Goal: Transaction & Acquisition: Purchase product/service

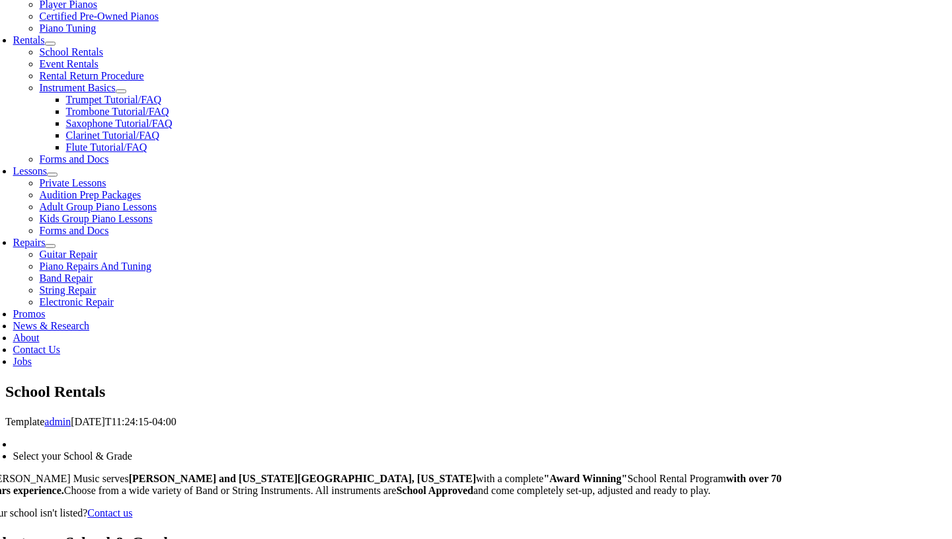
scroll to position [447, 0]
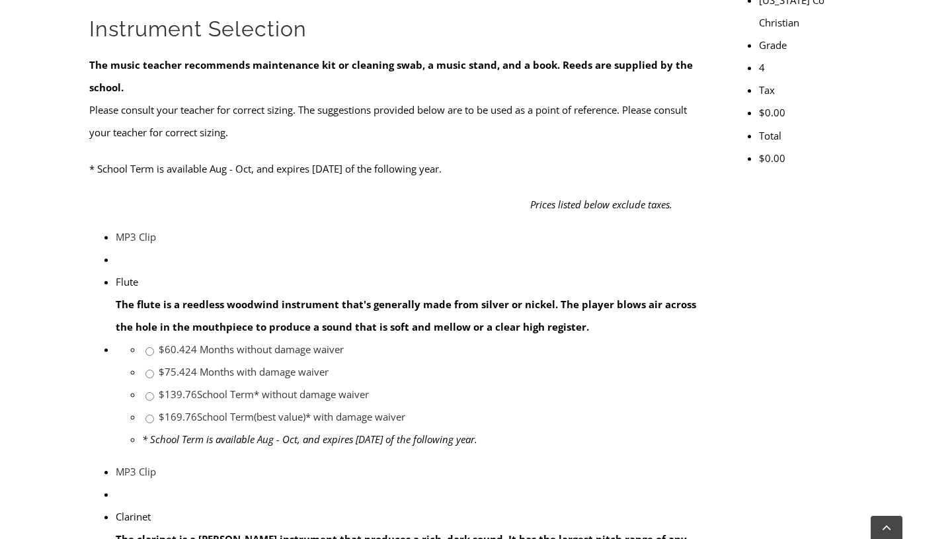
scroll to position [499, 0]
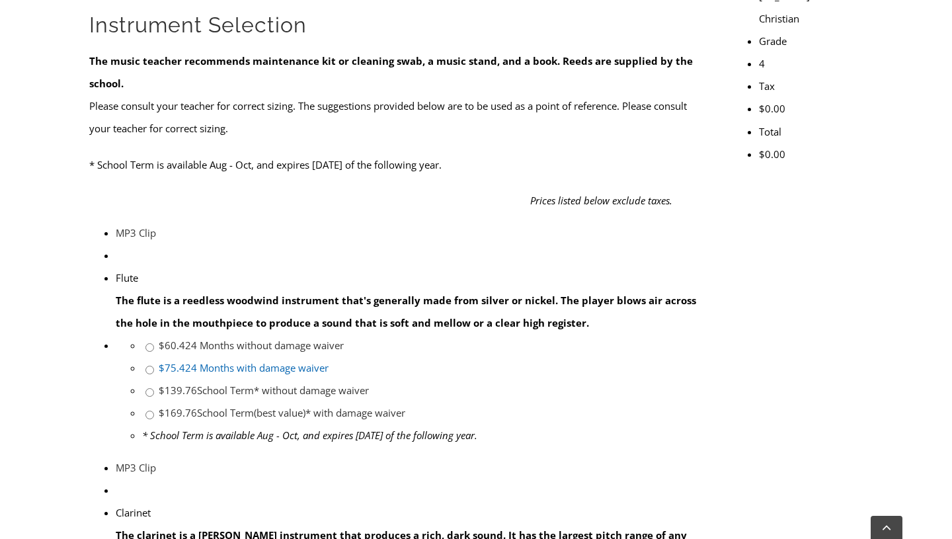
click at [328, 361] on link "$75.42 4 Months with damage waiver" at bounding box center [244, 367] width 170 height 13
click at [191, 361] on span "$75.42" at bounding box center [175, 367] width 32 height 13
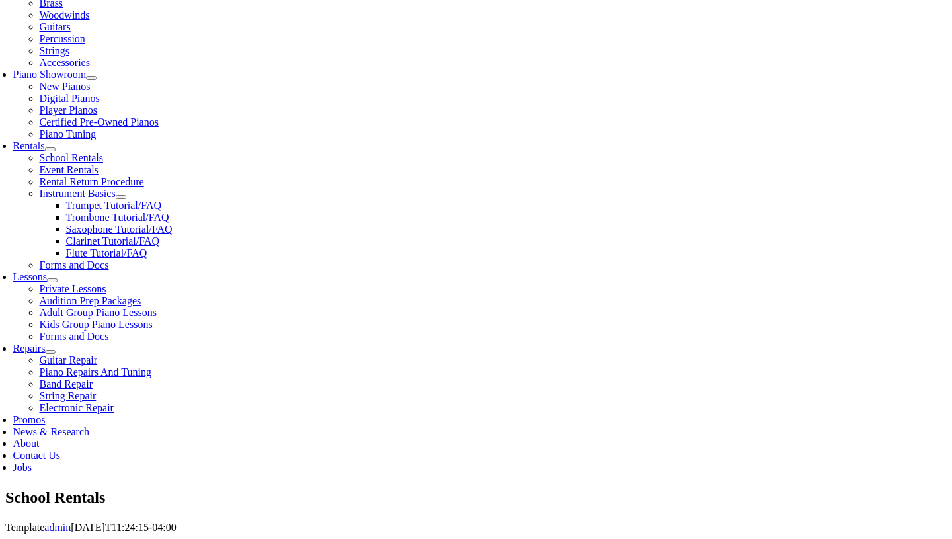
scroll to position [337, 0]
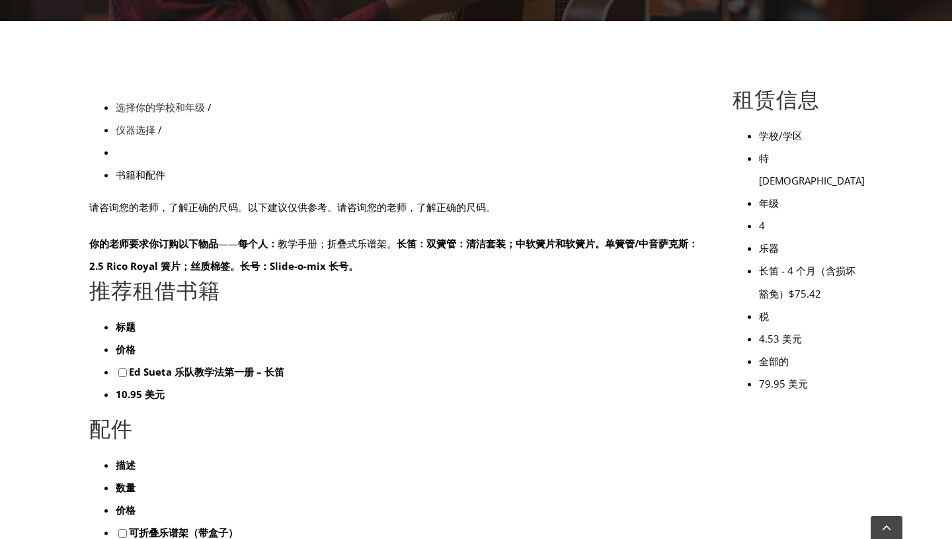
click at [118, 529] on input"] "checkbox" at bounding box center [122, 533] width 9 height 9
checkbox input"] "true"
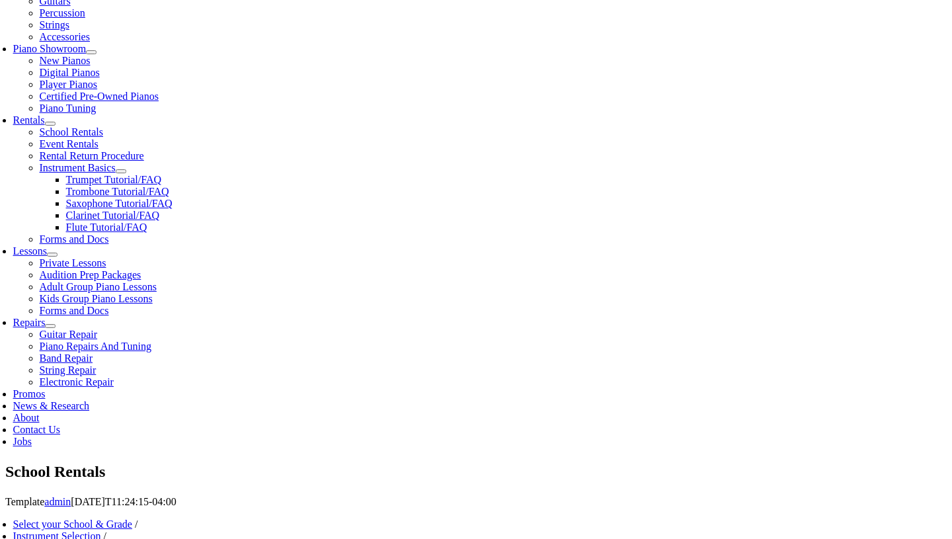
type input "1"
type input "Rebecca"
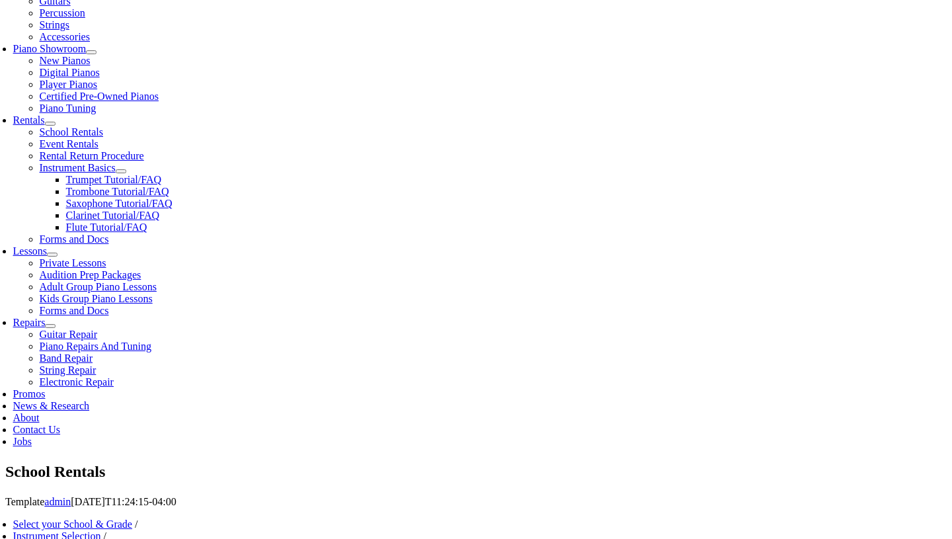
type input "Tian"
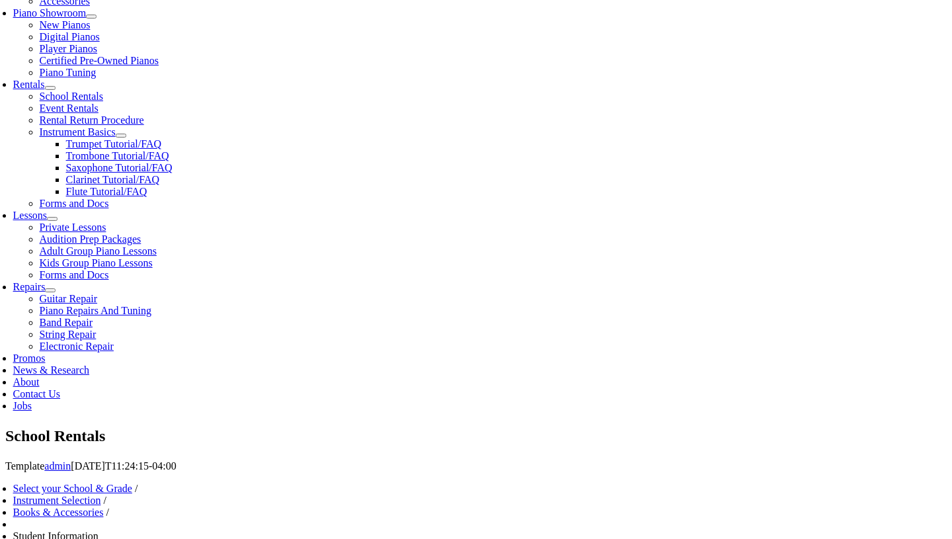
scroll to position [413, 0]
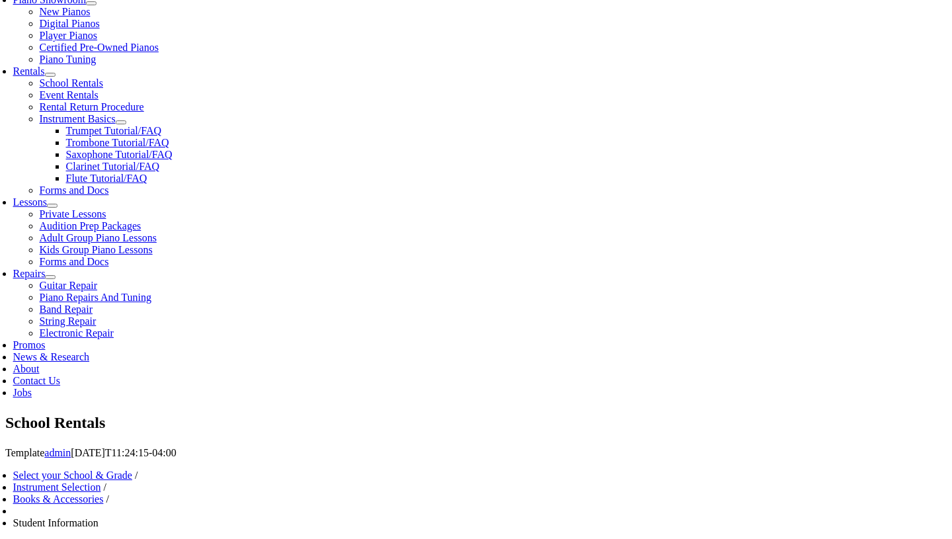
type input "09/29/2019"
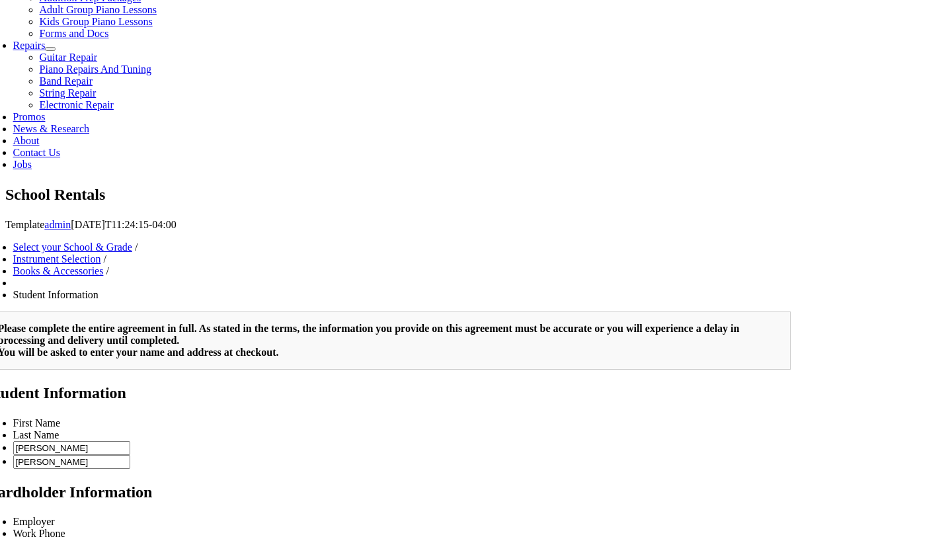
scroll to position [280, 0]
type input "2"
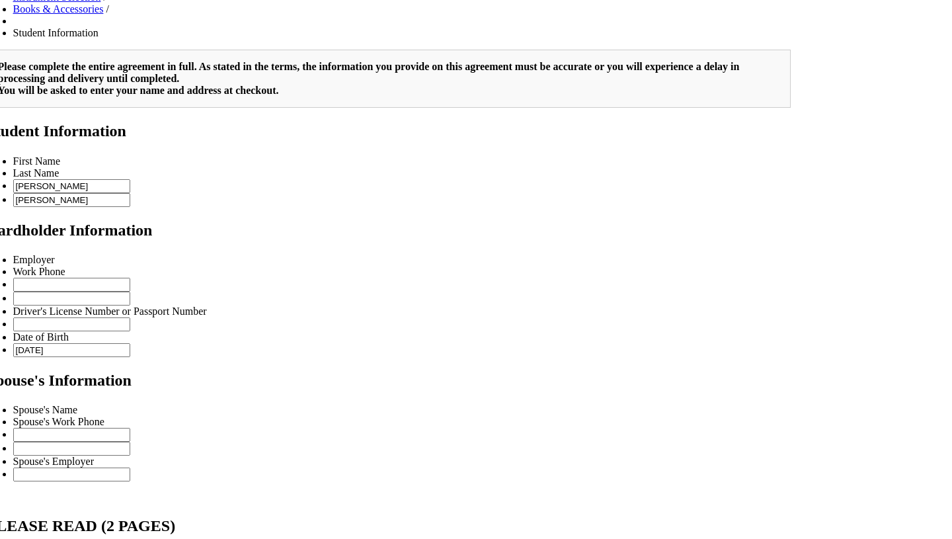
scroll to position [875, 0]
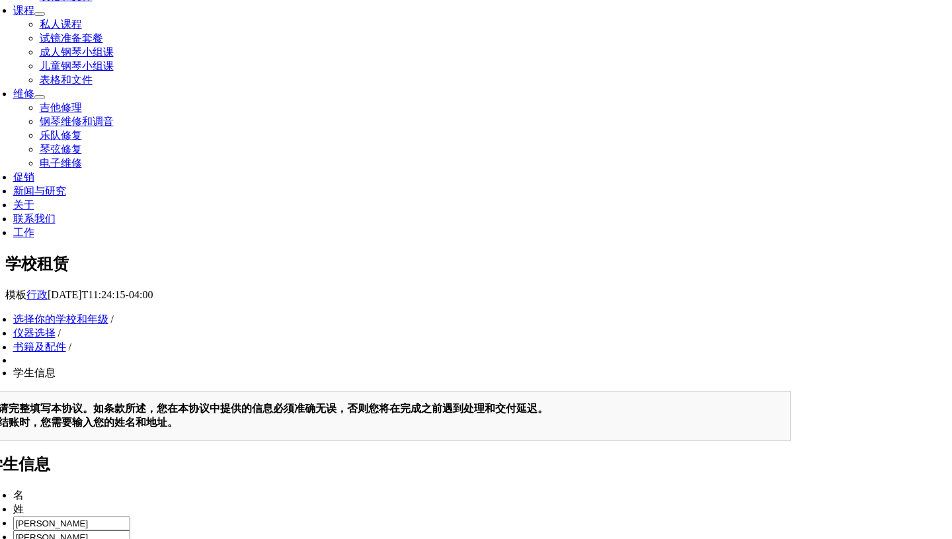
scroll to position [701, 0]
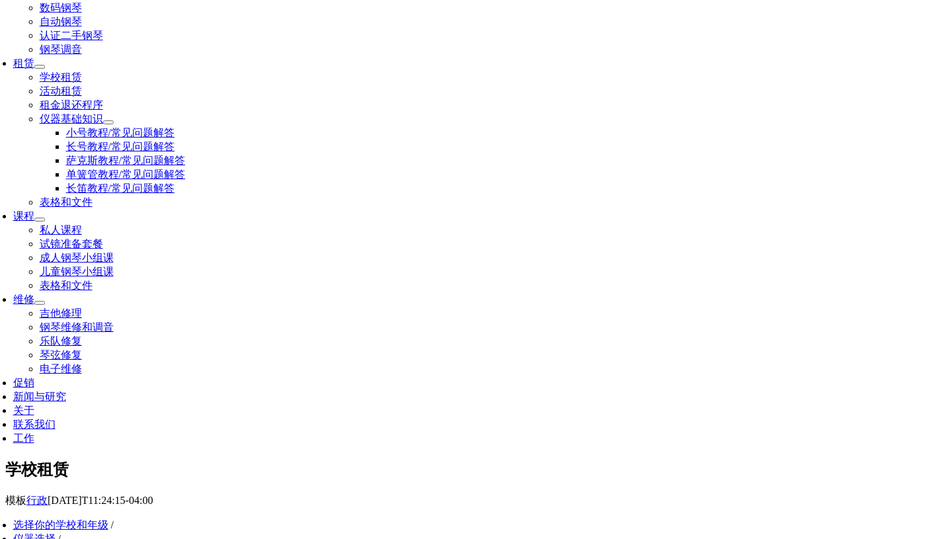
scroll to position [311, 0]
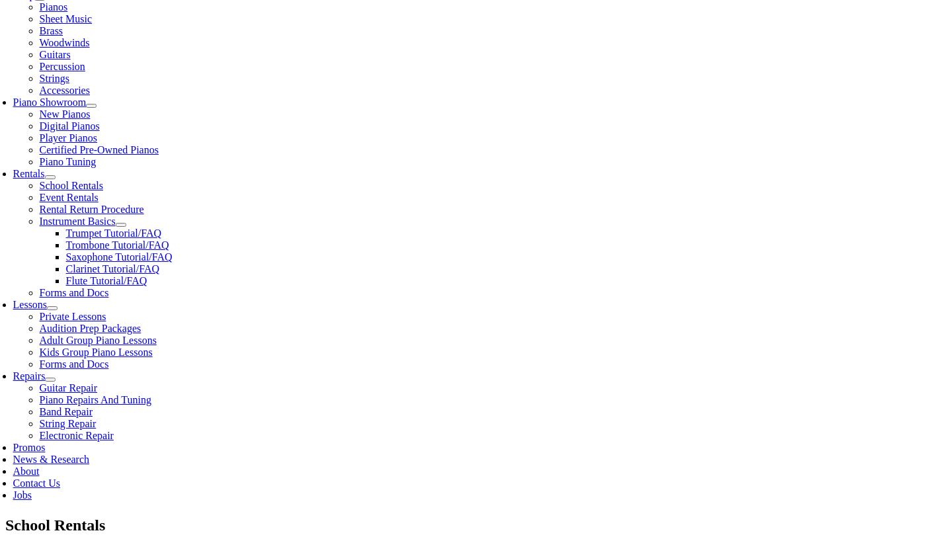
type input "n"
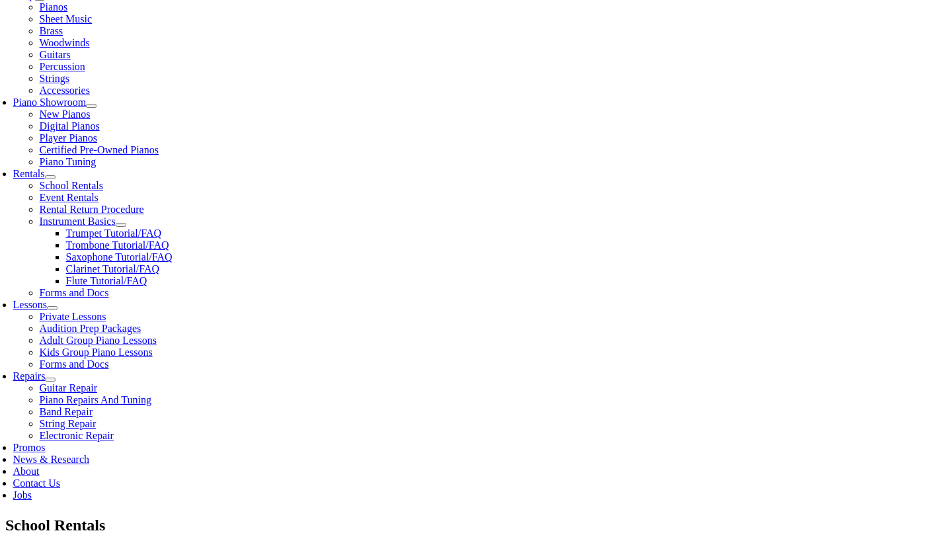
type input "Yuqing Cai"
type input "2154335482"
type input "Danlei Tian"
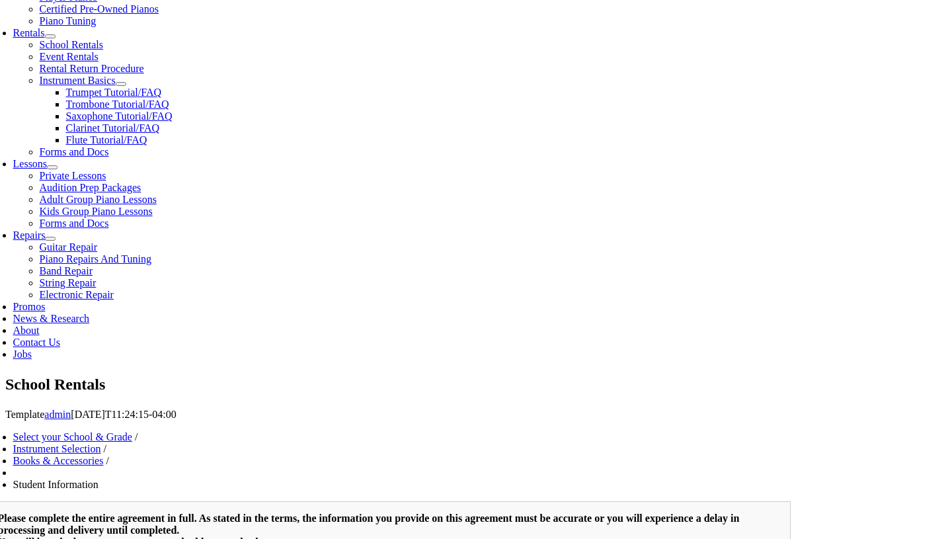
scroll to position [541, 0]
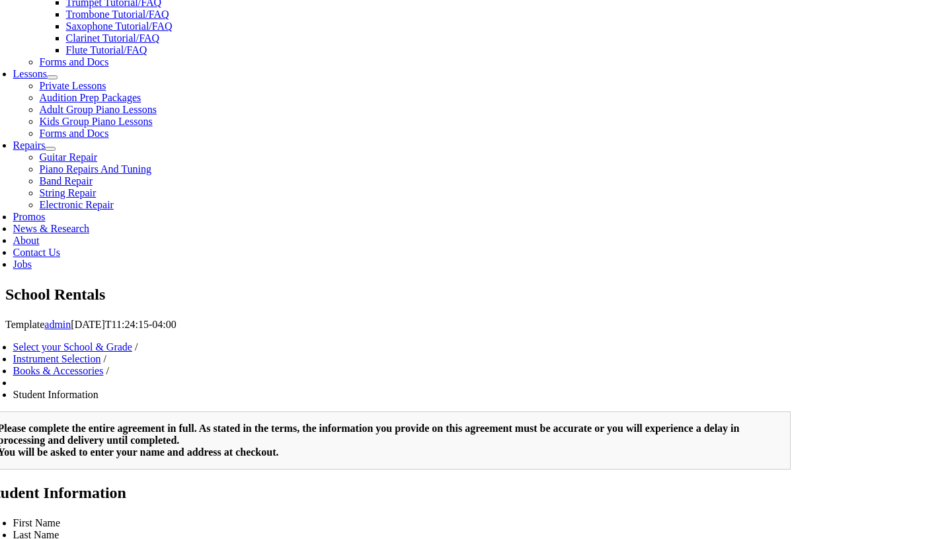
type input "2154334718"
drag, startPoint x: 168, startPoint y: 278, endPoint x: 83, endPoint y: 278, distance: 84.6
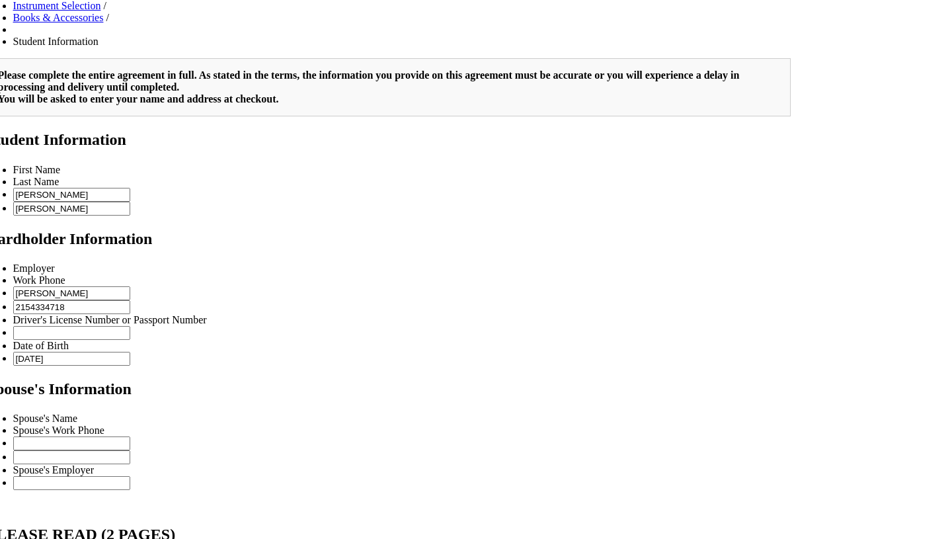
scroll to position [946, 0]
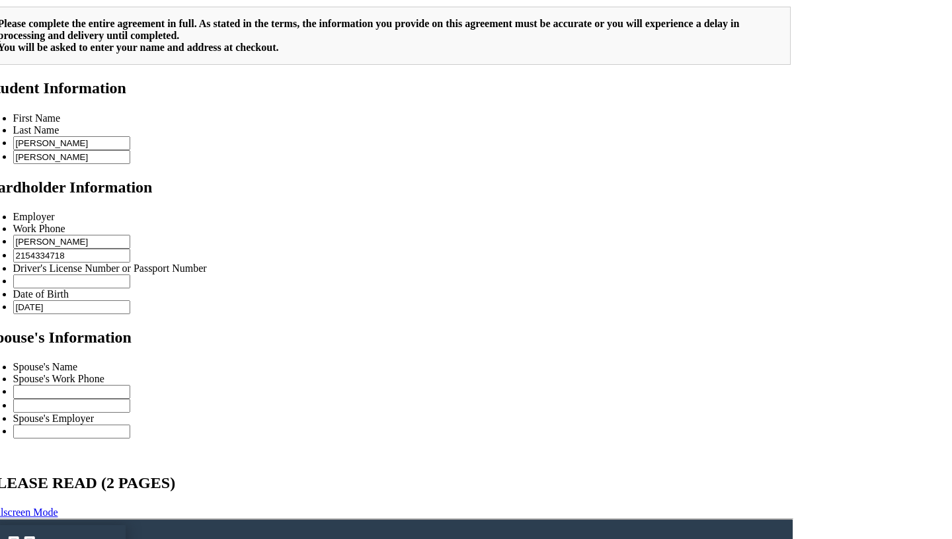
type input "1"
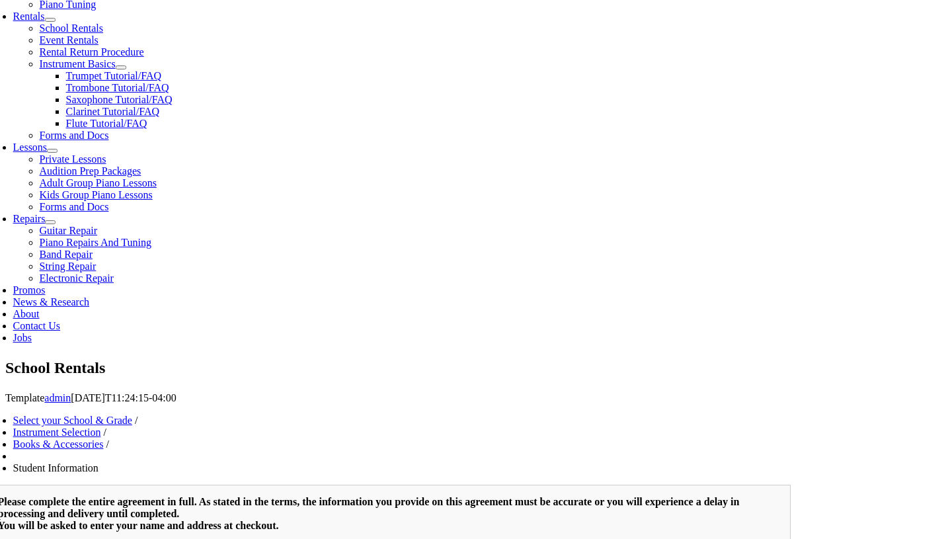
scroll to position [467, 0]
drag, startPoint x: 399, startPoint y: 169, endPoint x: 280, endPoint y: 162, distance: 118.5
drag, startPoint x: 150, startPoint y: 178, endPoint x: 91, endPoint y: 171, distance: 59.3
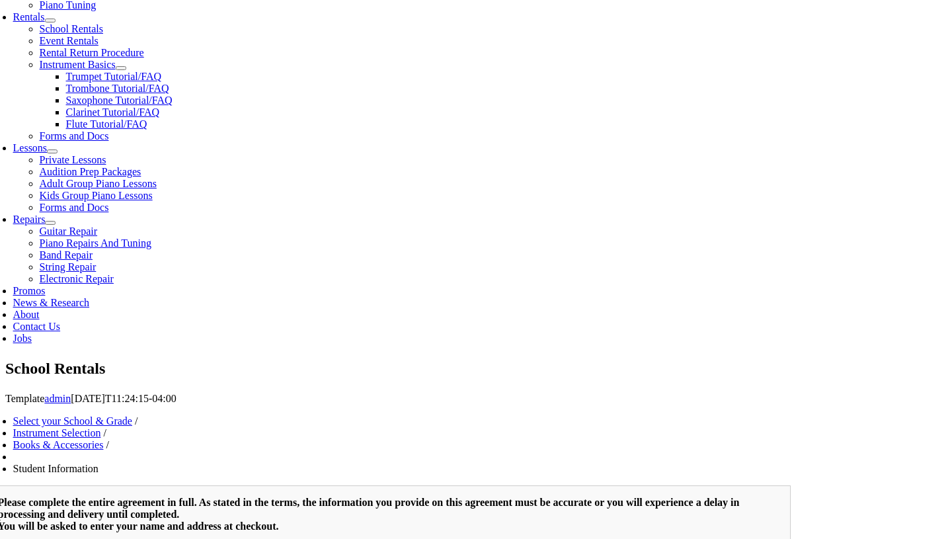
drag, startPoint x: 155, startPoint y: 260, endPoint x: 86, endPoint y: 259, distance: 68.7
type input "mm/dd/yyyy"
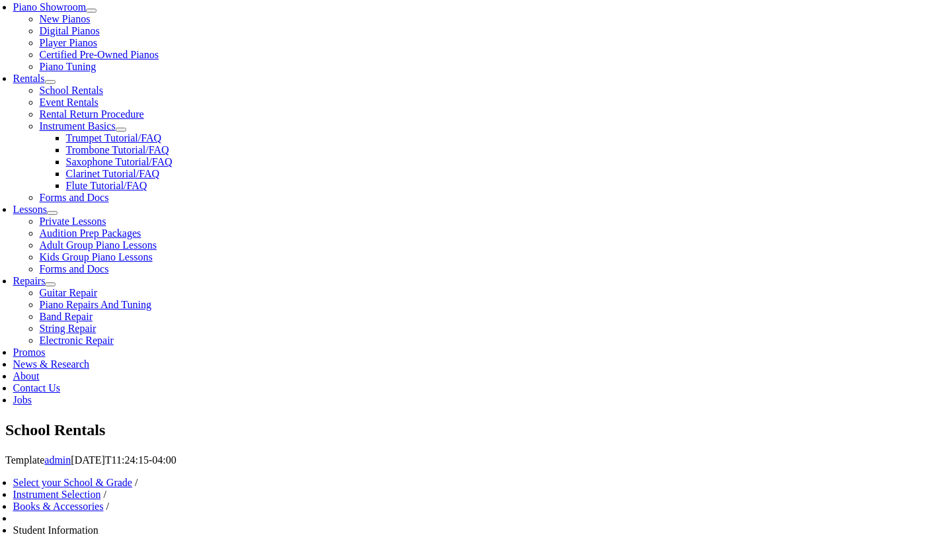
scroll to position [399, 0]
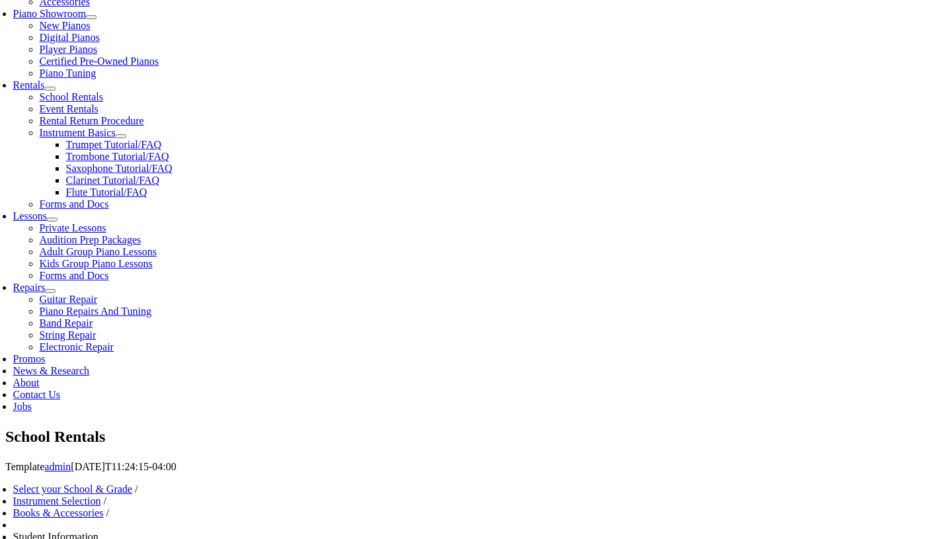
type input "N/A"
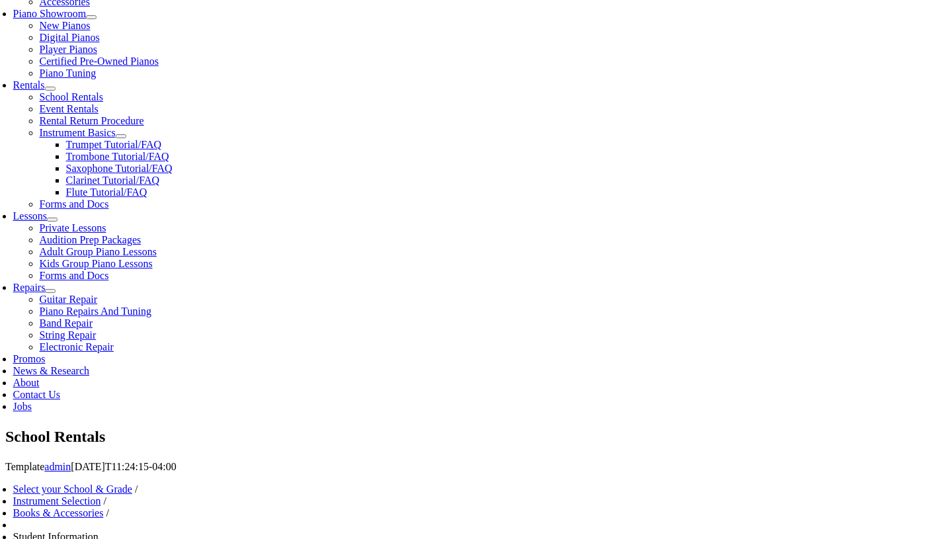
type input "N"
type input "2154335482"
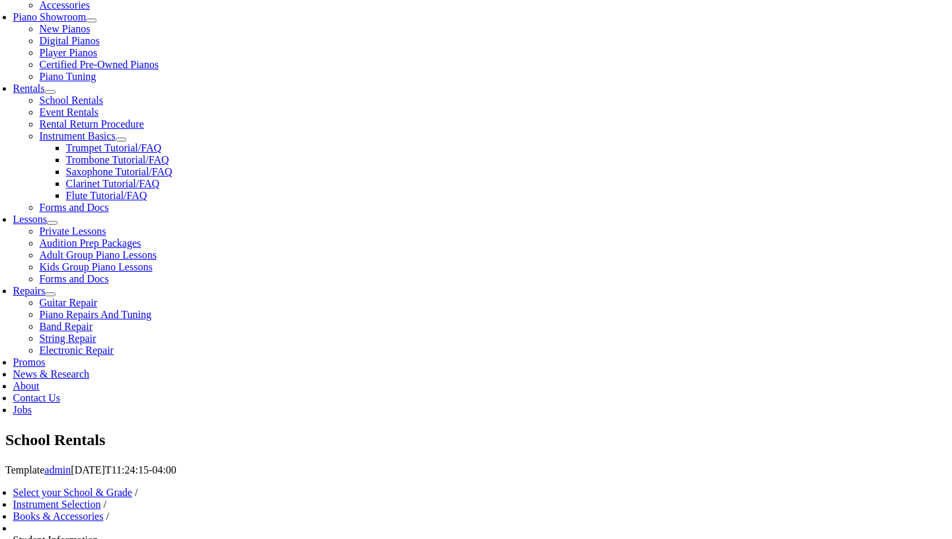
scroll to position [359, 0]
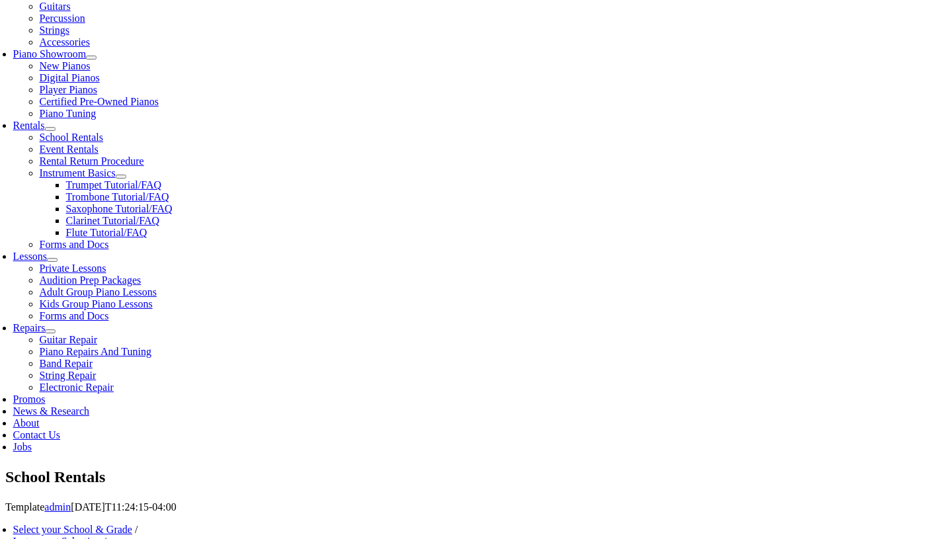
type input "34227622"
type input "0m/dd/yyyy"
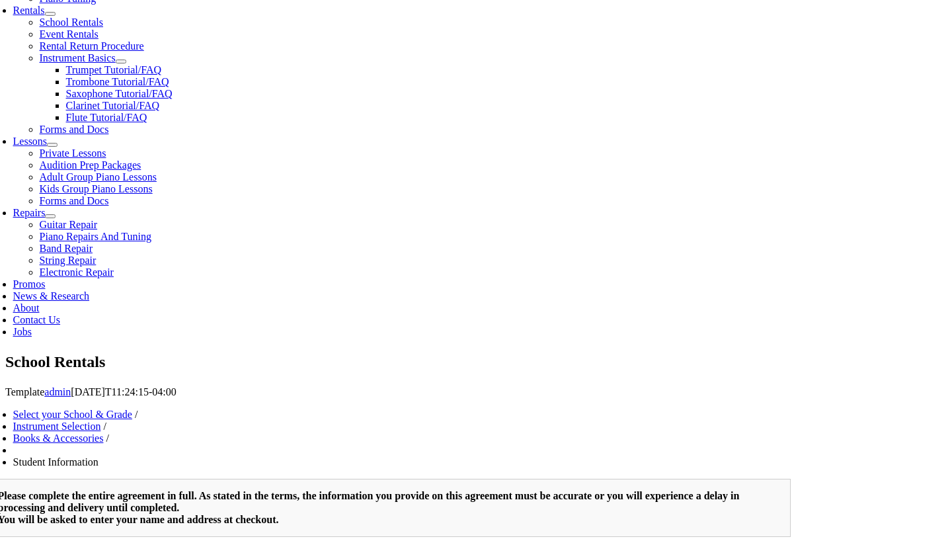
scroll to position [475, 0]
type input "03/18/2002"
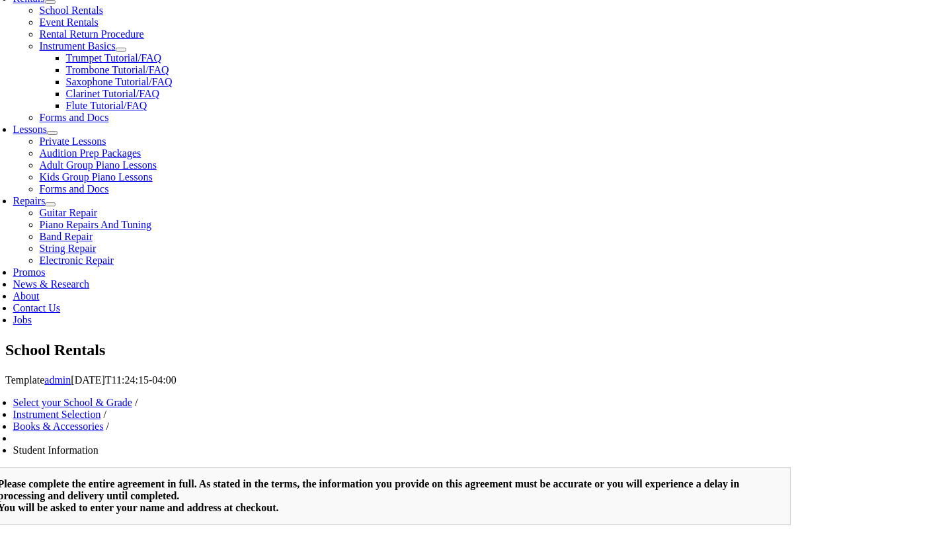
type input "N/A"
type input "V"
type input "N/A"
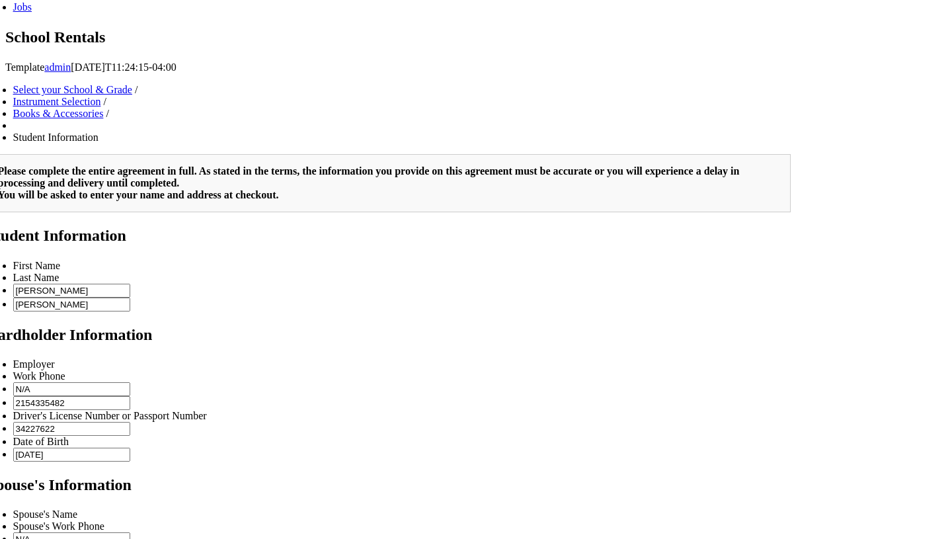
scroll to position [946, 0]
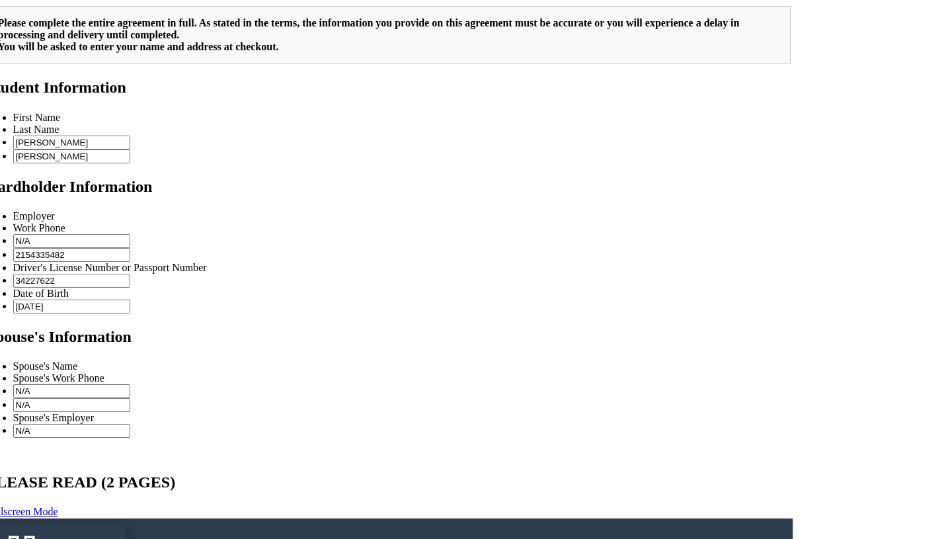
type input "N/A"
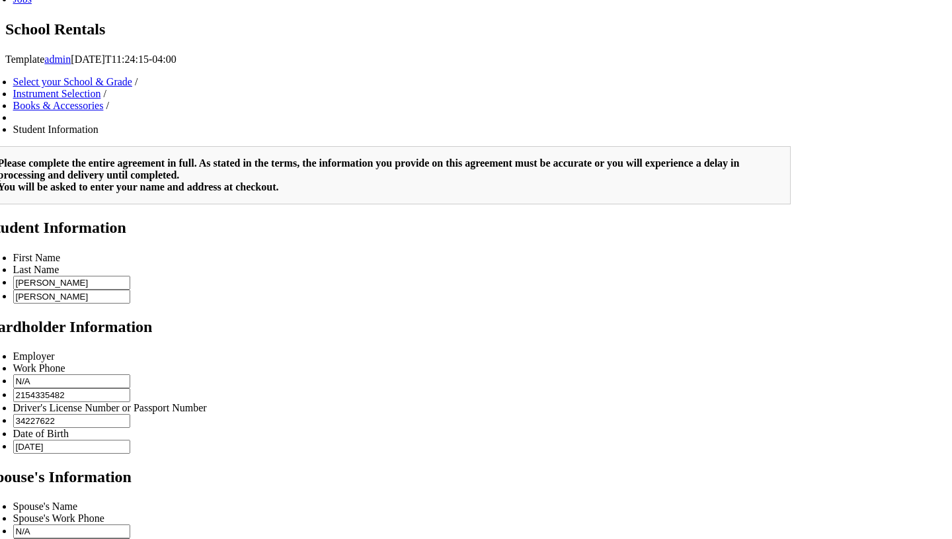
scroll to position [829, 0]
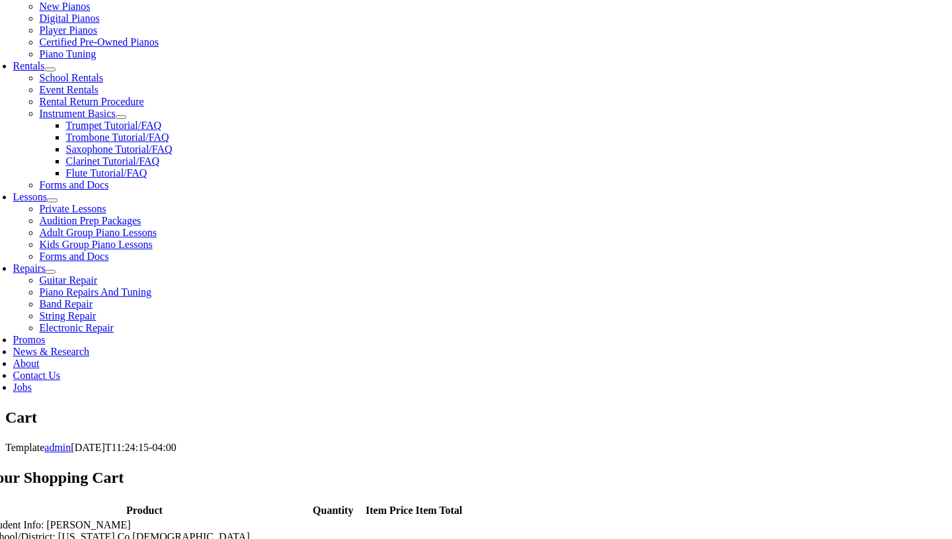
scroll to position [433, 0]
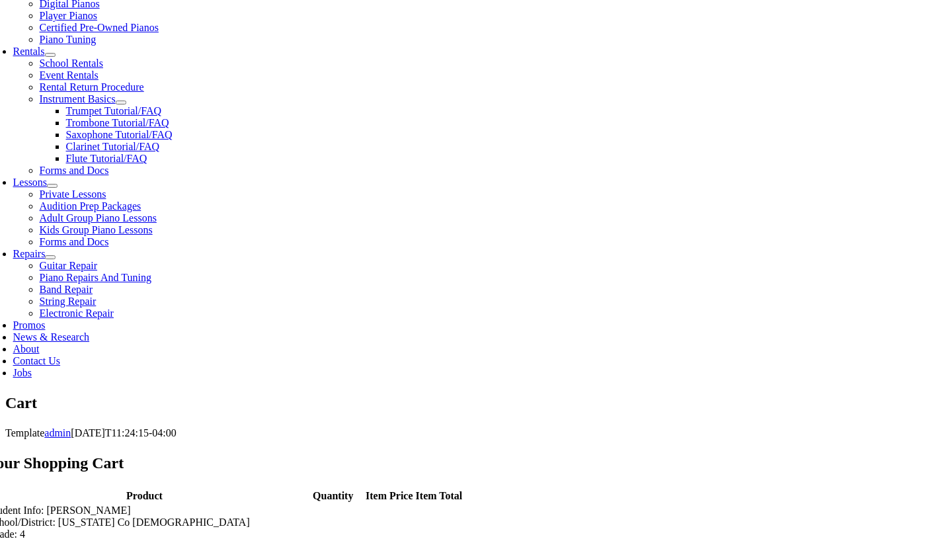
select select "PA"
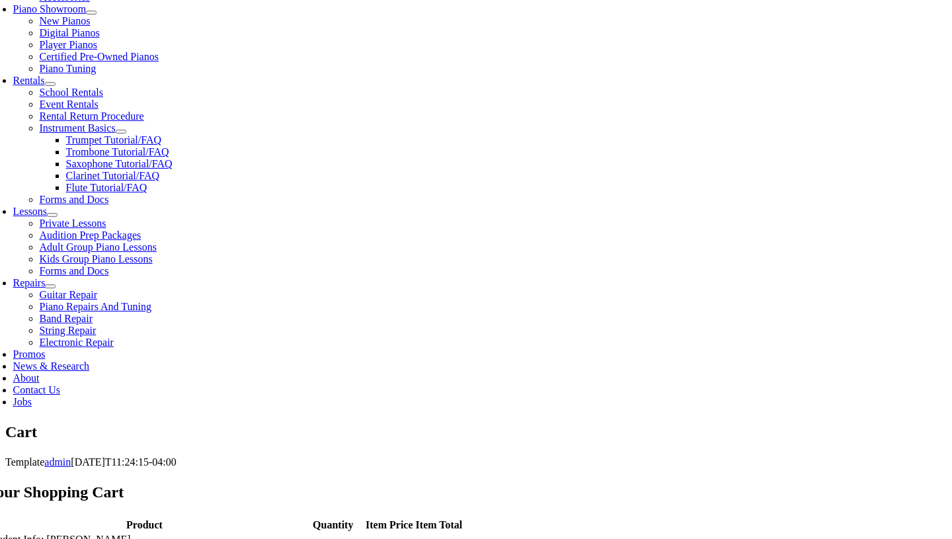
scroll to position [403, 0]
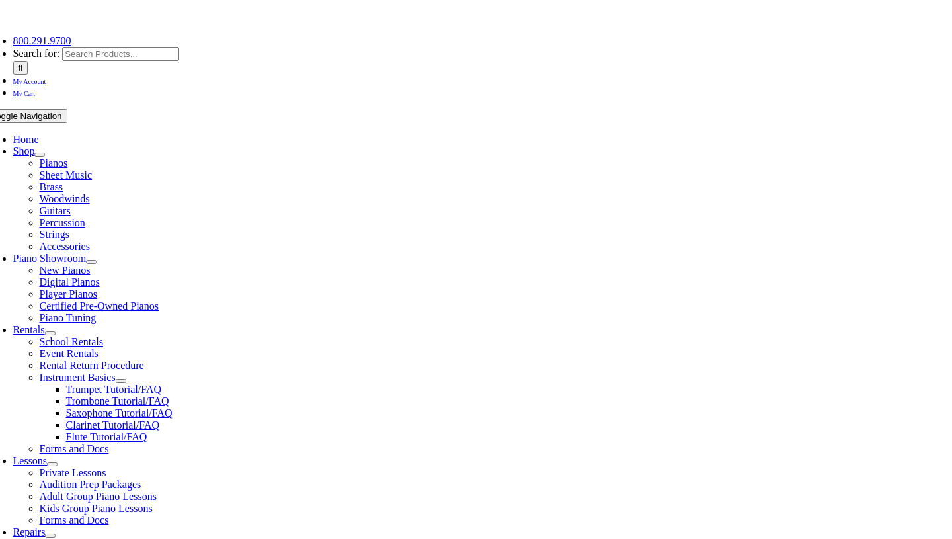
scroll to position [155, 0]
